Goal: Information Seeking & Learning: Understand process/instructions

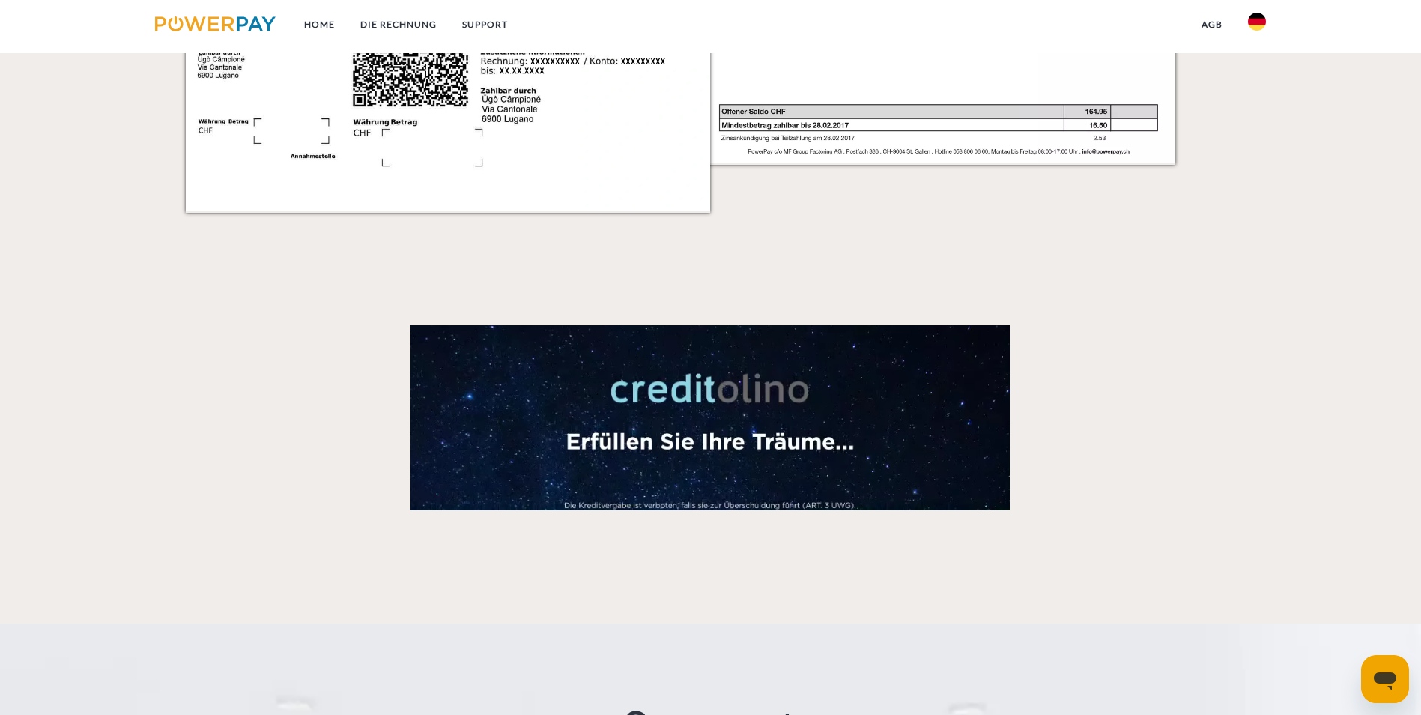
scroll to position [2697, 0]
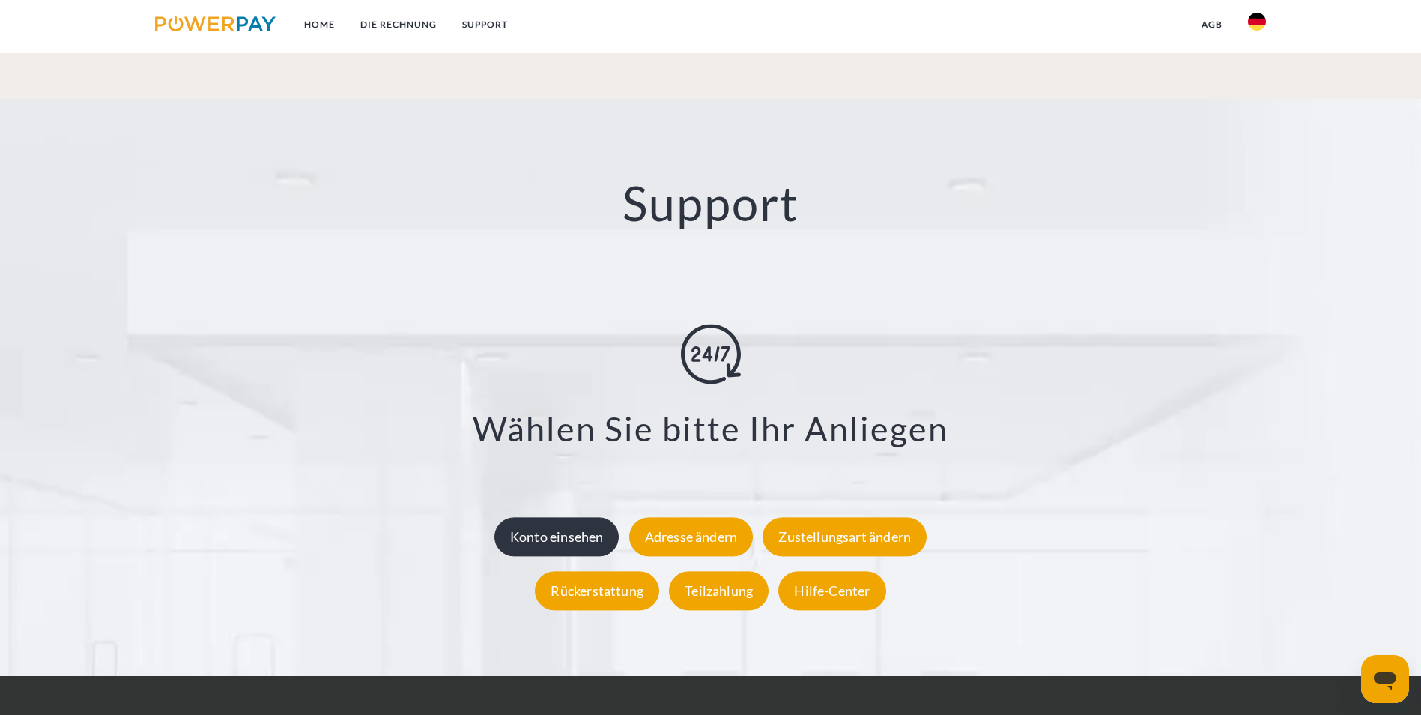
click at [603, 517] on div "Konto einsehen" at bounding box center [556, 536] width 125 height 39
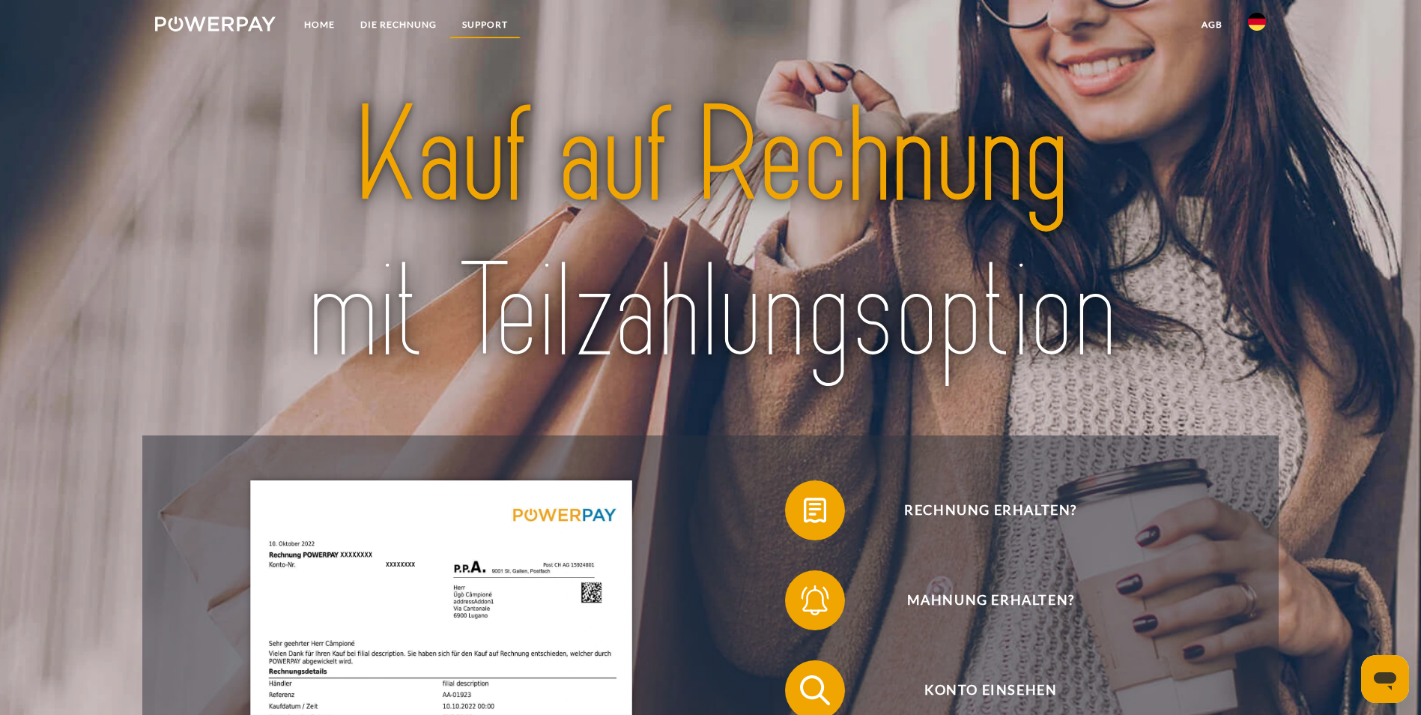
click at [459, 17] on link "SUPPORT" at bounding box center [484, 24] width 71 height 27
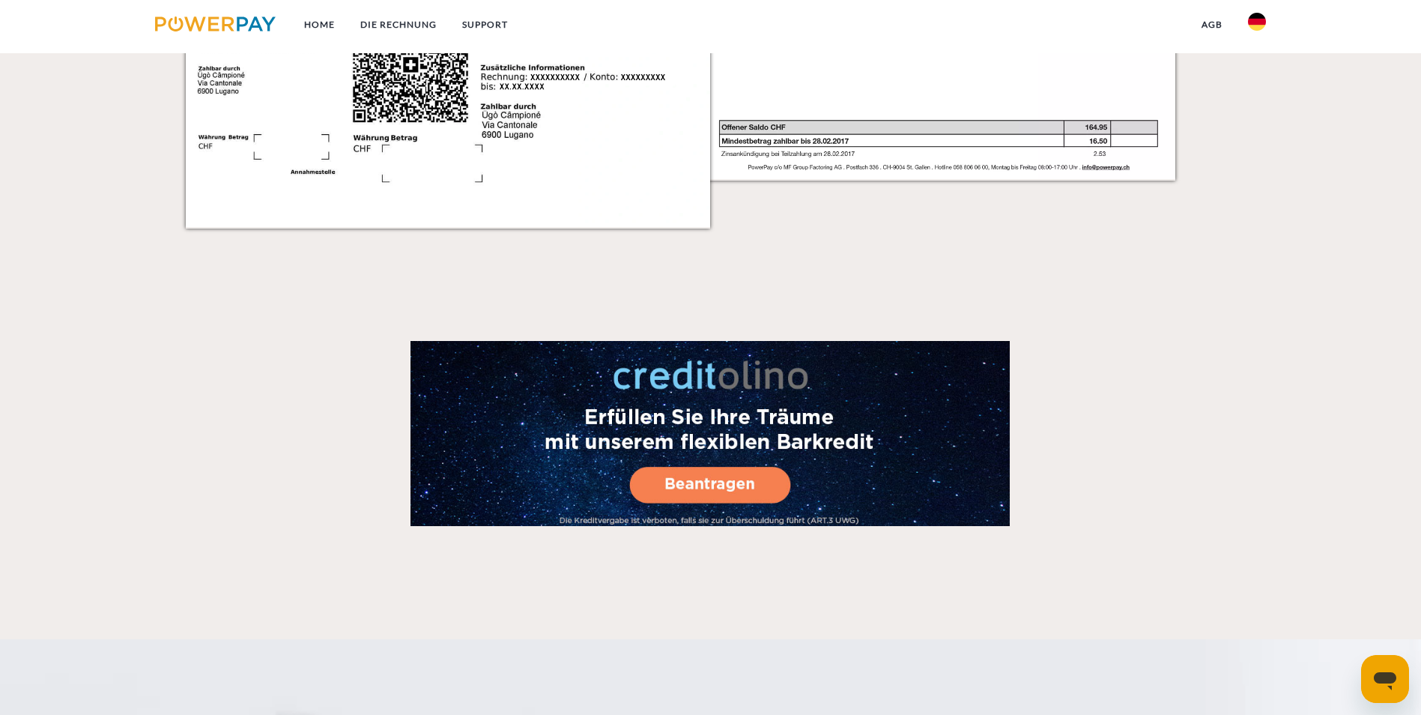
scroll to position [2633, 0]
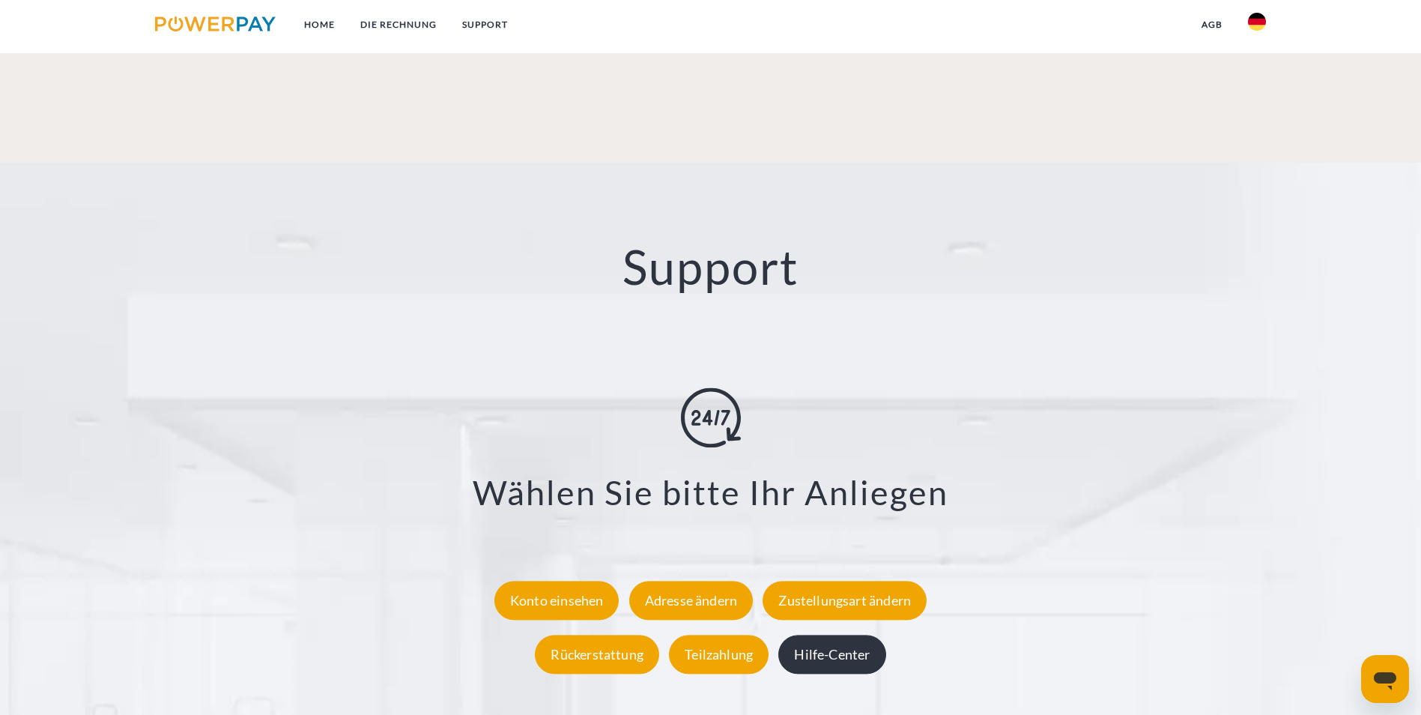
click at [862, 635] on div "Hilfe-Center" at bounding box center [831, 654] width 107 height 39
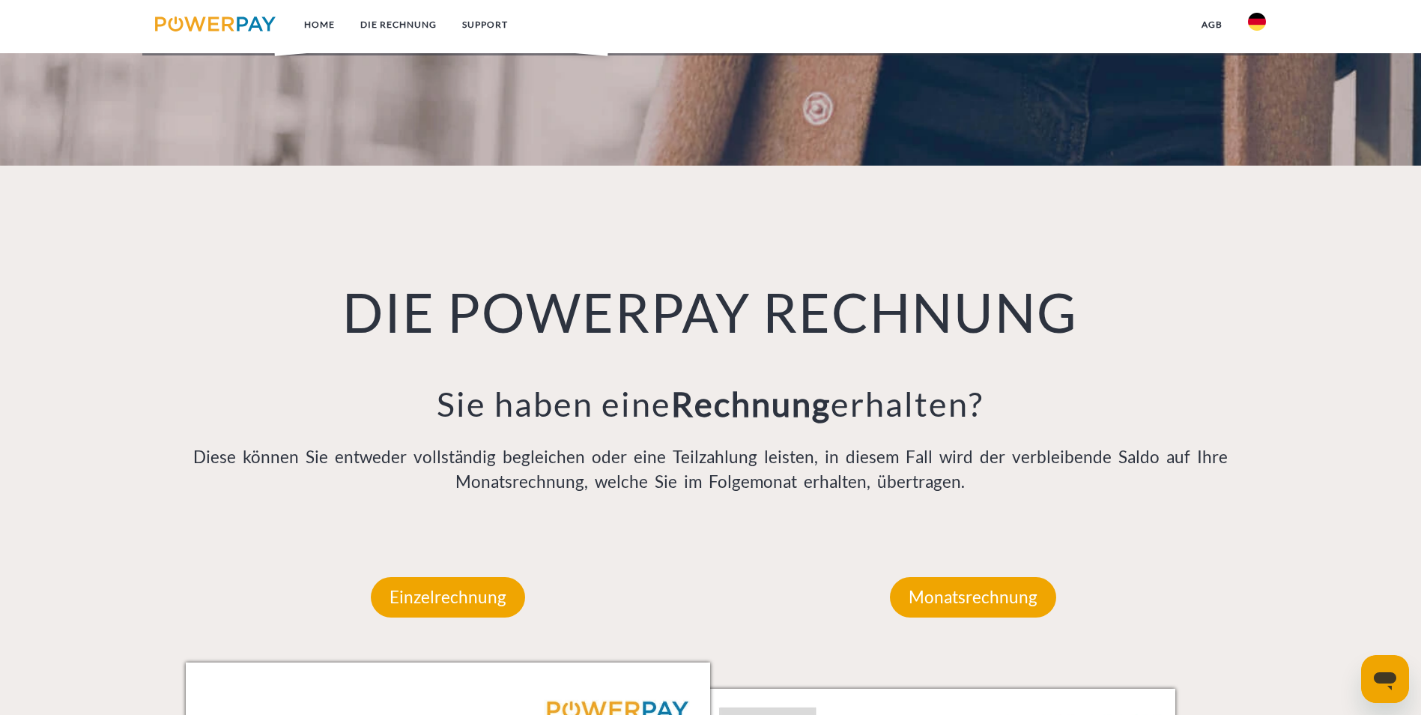
scroll to position [974, 0]
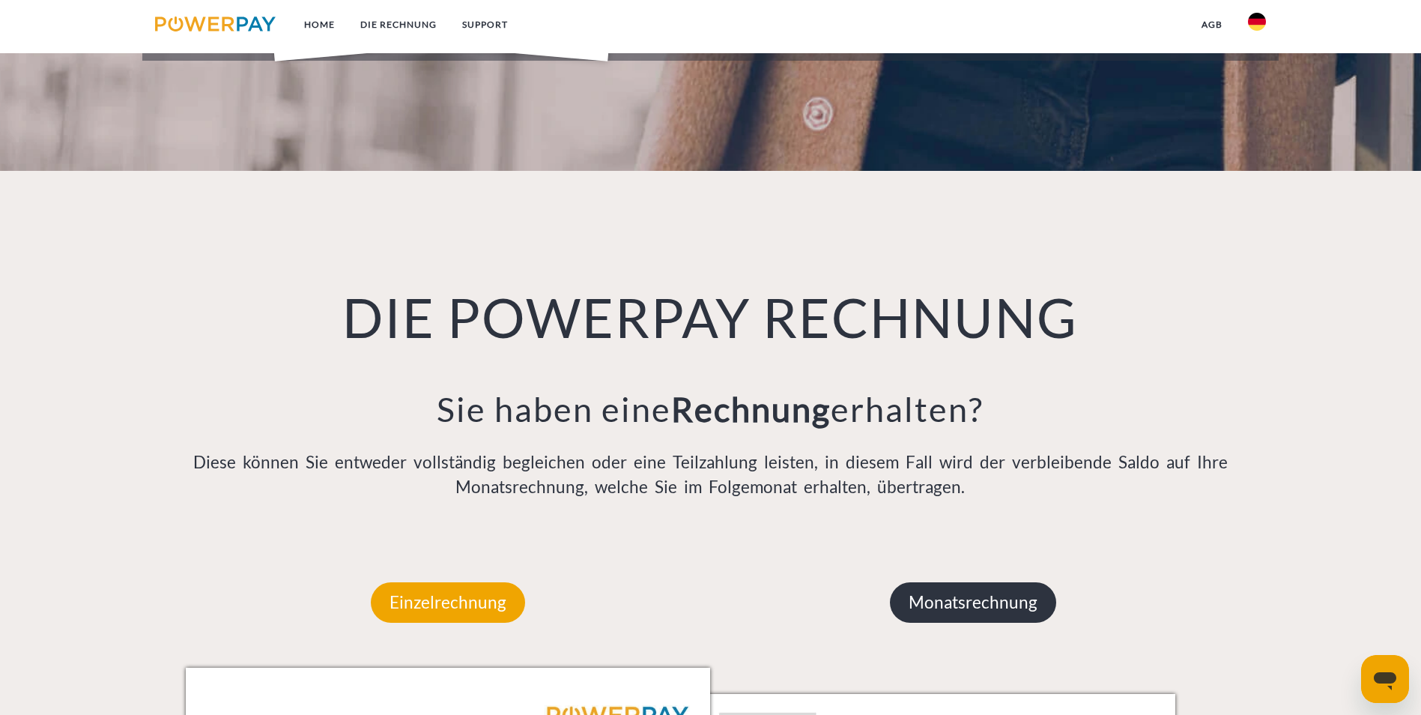
click at [1026, 582] on p "Monatsrechnung" at bounding box center [973, 602] width 166 height 40
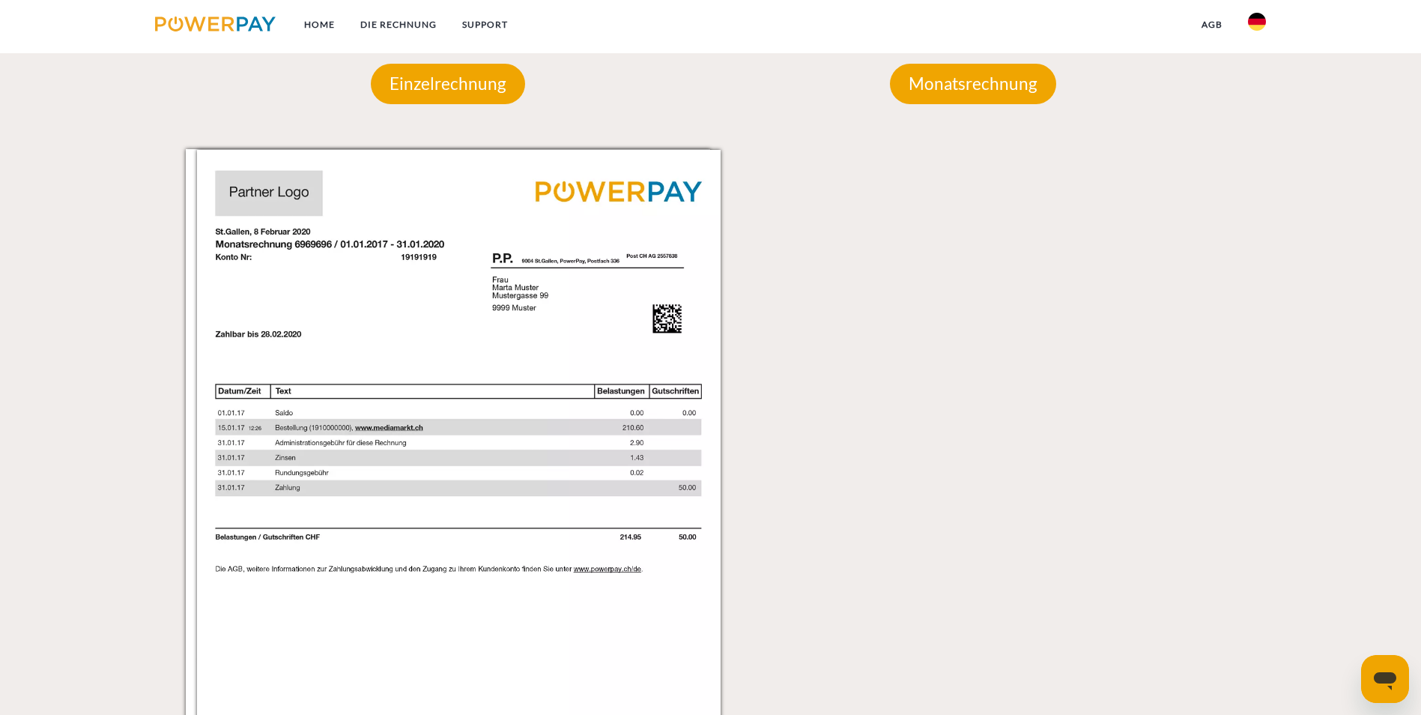
scroll to position [1498, 0]
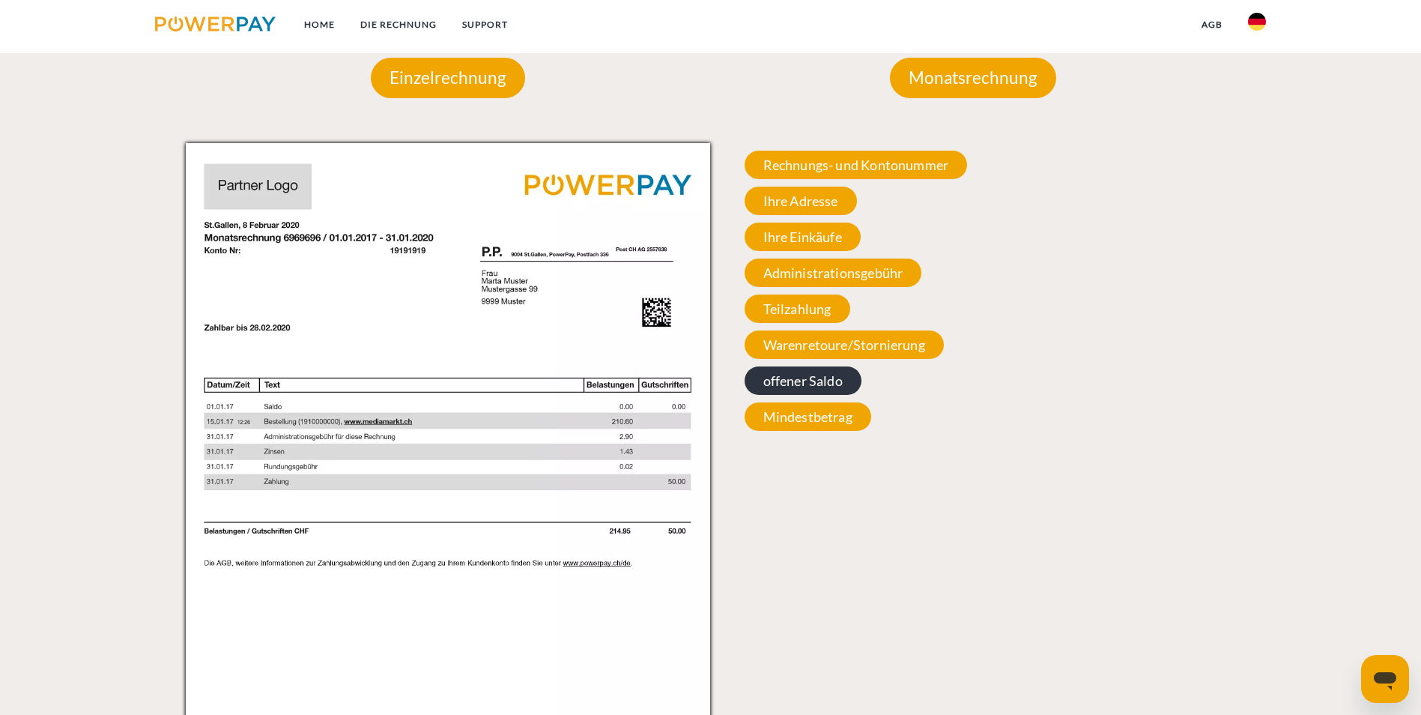
click at [834, 366] on span "offener Saldo" at bounding box center [803, 380] width 117 height 28
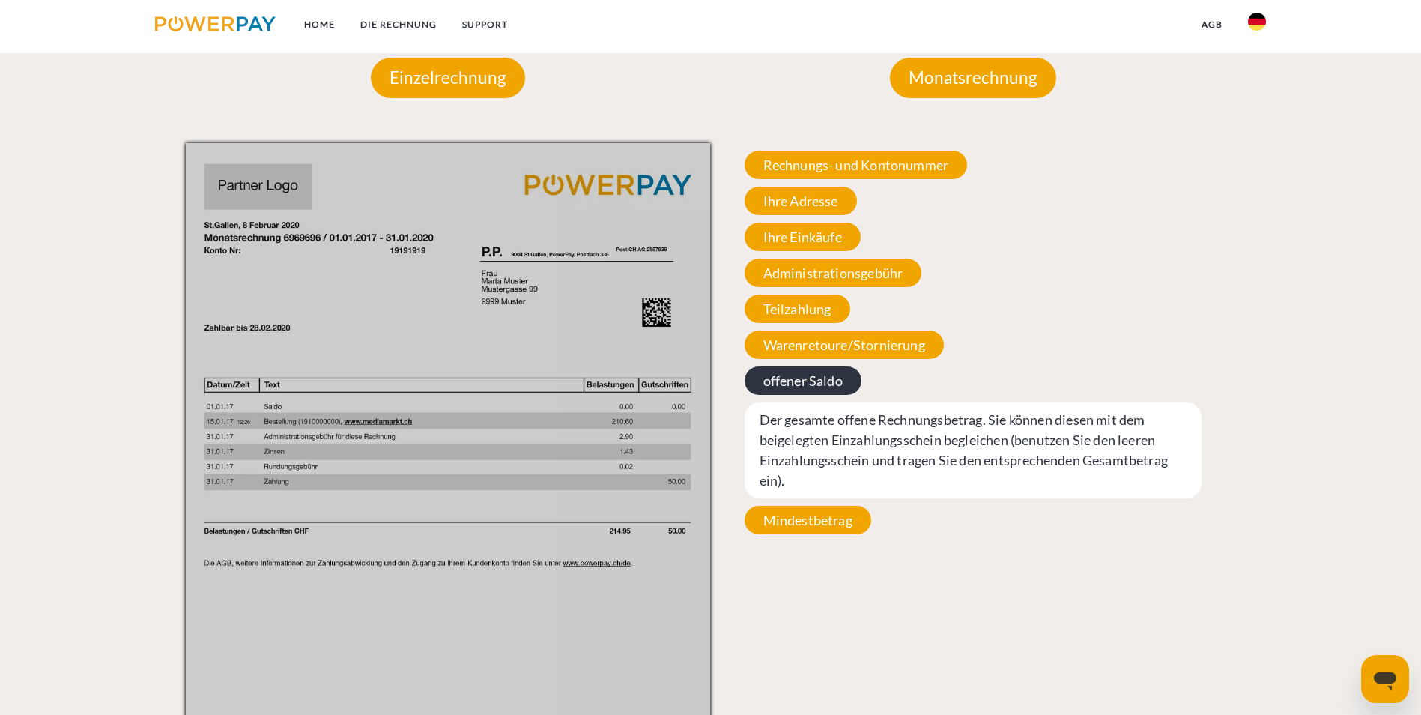
click at [804, 366] on span "offener Saldo" at bounding box center [803, 380] width 117 height 28
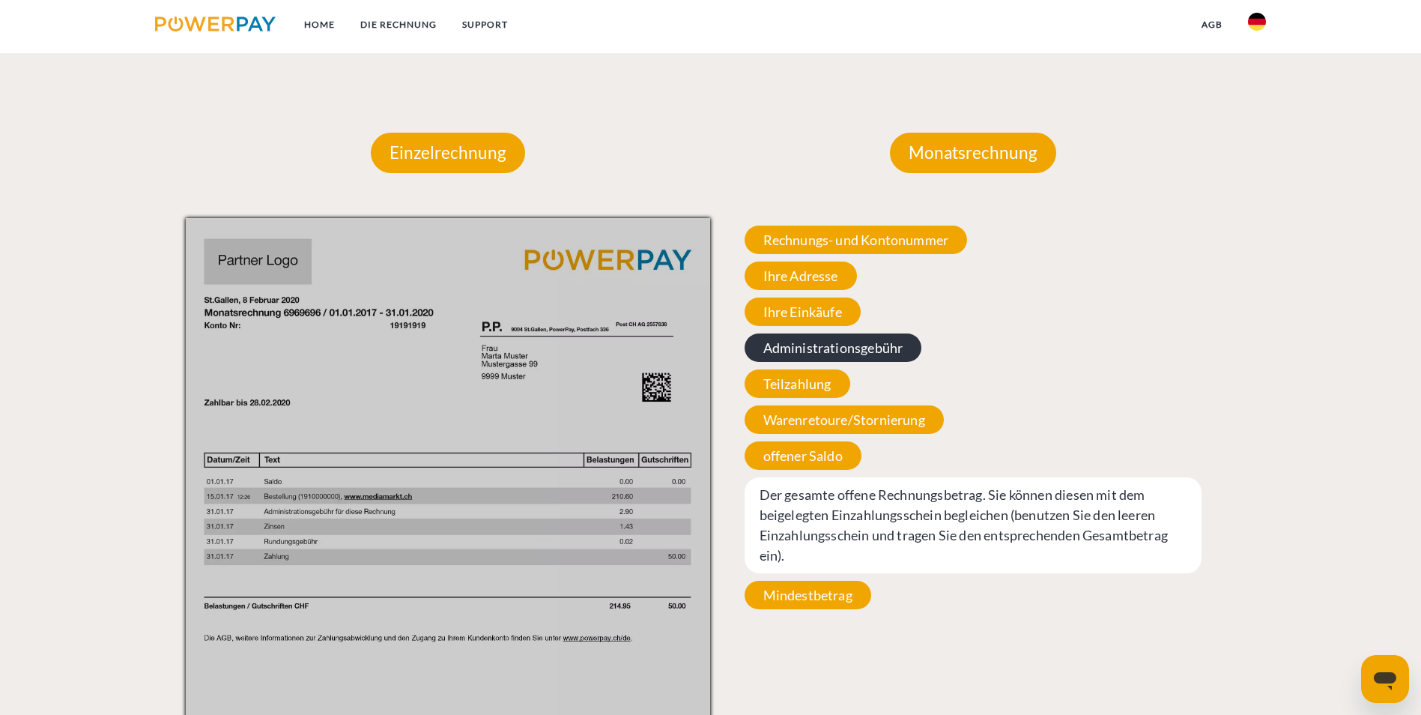
click at [852, 333] on span "Administrationsgebühr" at bounding box center [834, 347] width 178 height 28
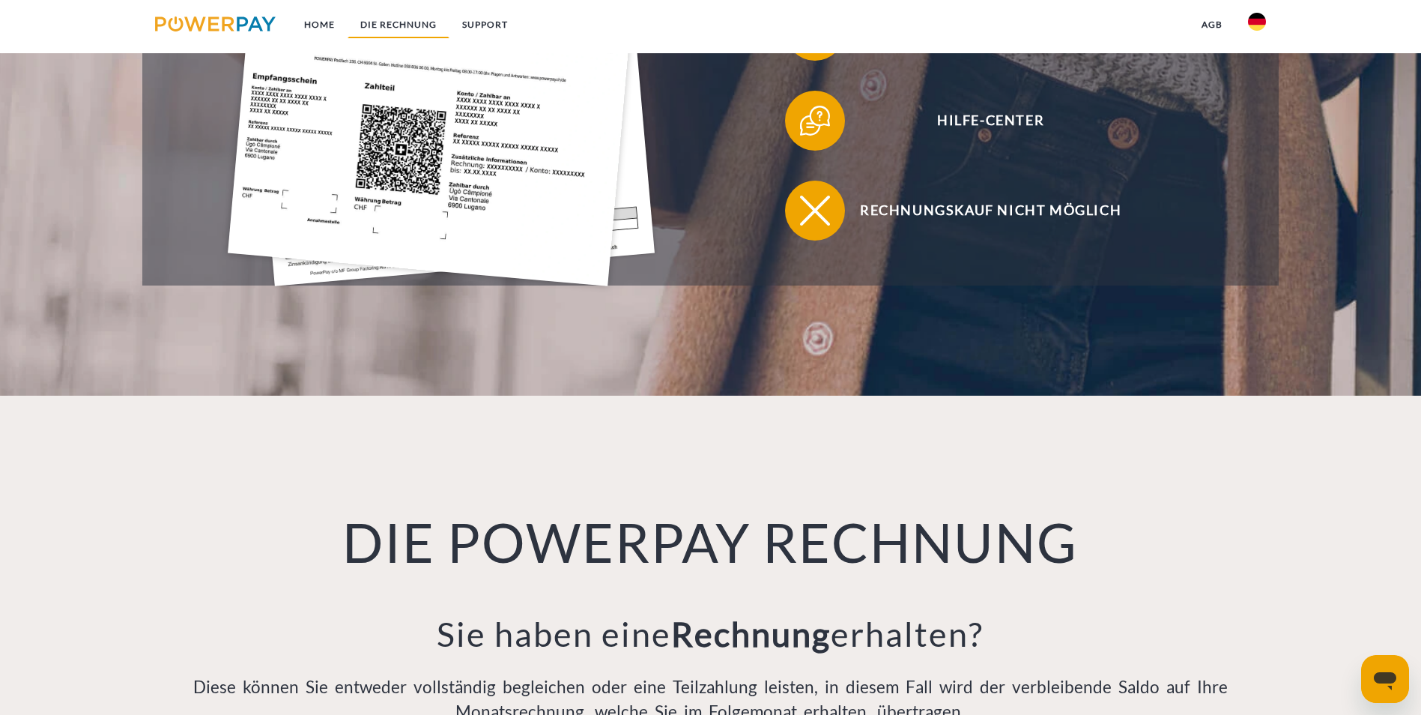
click at [407, 23] on link "DIE RECHNUNG" at bounding box center [399, 24] width 102 height 27
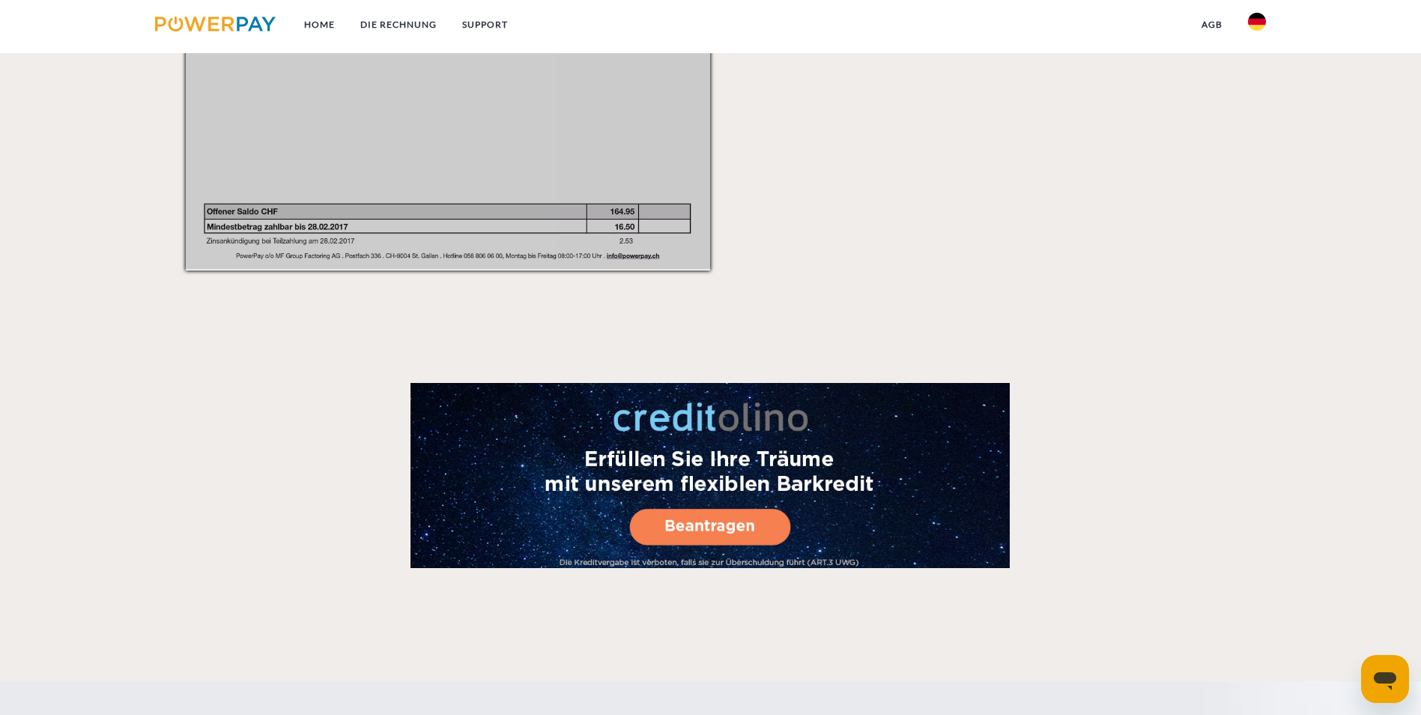
scroll to position [2481, 0]
